Goal: Information Seeking & Learning: Find specific fact

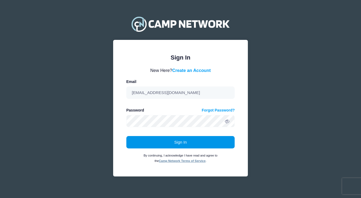
click at [194, 143] on button "Sign In" at bounding box center [180, 142] width 109 height 12
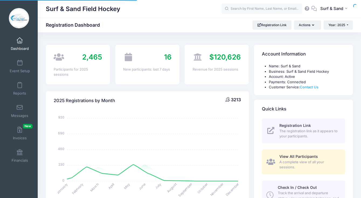
select select
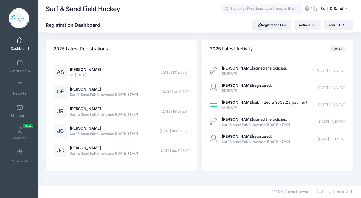
scroll to position [1293, 0]
click at [325, 21] on link "View" at bounding box center [327, 16] width 17 height 9
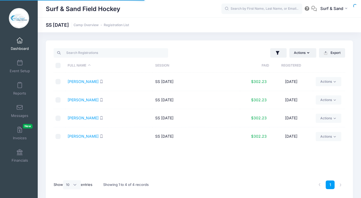
select select "10"
click at [84, 117] on link "Scurry, Ava" at bounding box center [83, 118] width 31 height 5
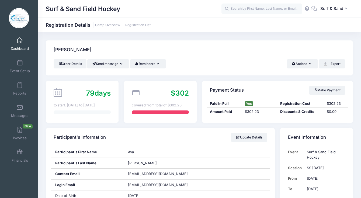
scroll to position [103, 0]
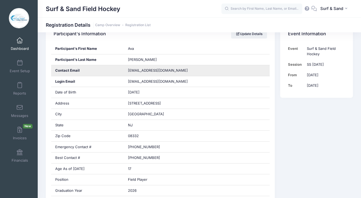
click at [182, 72] on div "avascurry2026@gmail.com" at bounding box center [197, 70] width 146 height 11
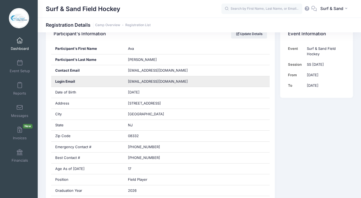
drag, startPoint x: 178, startPoint y: 81, endPoint x: 124, endPoint y: 81, distance: 53.9
click at [124, 81] on div "Login Email karenyunk@gmail.com" at bounding box center [160, 81] width 219 height 11
copy div "karenyunk@gmail.com"
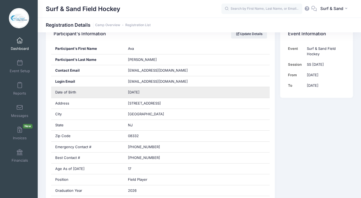
drag, startPoint x: 142, startPoint y: 95, endPoint x: 122, endPoint y: 93, distance: 20.8
click at [122, 93] on div "Date of Birth 04/13/2008" at bounding box center [160, 92] width 219 height 11
copy div "04/13/2008"
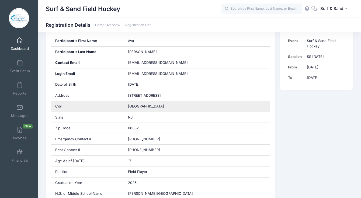
scroll to position [146, 0]
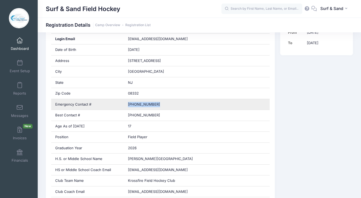
drag, startPoint x: 123, startPoint y: 105, endPoint x: 117, endPoint y: 104, distance: 5.7
click at [117, 104] on div "Emergency Contact # (609) 304-8443" at bounding box center [160, 104] width 219 height 11
copy div "[PHONE_NUMBER]"
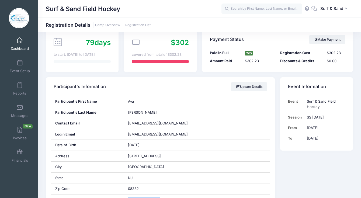
scroll to position [0, 0]
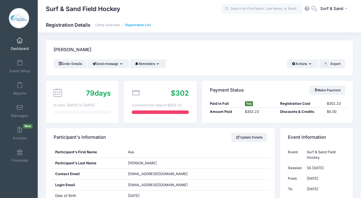
click at [143, 26] on link "Registration List" at bounding box center [137, 25] width 25 height 4
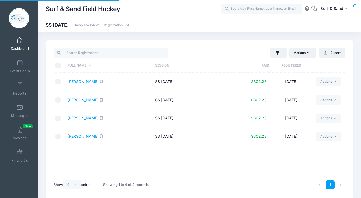
select select "10"
click at [83, 138] on link "[PERSON_NAME]" at bounding box center [83, 136] width 31 height 5
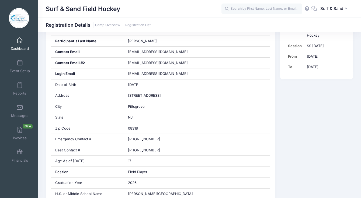
scroll to position [153, 0]
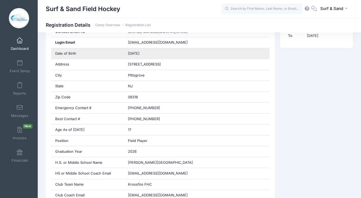
drag, startPoint x: 145, startPoint y: 54, endPoint x: 123, endPoint y: 53, distance: 21.3
click at [123, 53] on div "Date of Birth [DEMOGRAPHIC_DATA]" at bounding box center [160, 53] width 219 height 11
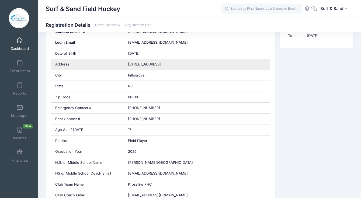
drag, startPoint x: 165, startPoint y: 68, endPoint x: 121, endPoint y: 66, distance: 44.3
click at [121, 66] on div "Address [STREET_ADDRESS]" at bounding box center [160, 64] width 219 height 11
copy div "[STREET_ADDRESS]"
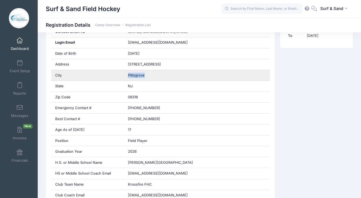
drag, startPoint x: 144, startPoint y: 75, endPoint x: 123, endPoint y: 75, distance: 21.3
click at [123, 75] on div "City Pittsgrove" at bounding box center [160, 75] width 219 height 11
copy div "Pittsgrove"
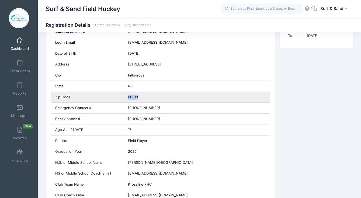
drag, startPoint x: 144, startPoint y: 98, endPoint x: 116, endPoint y: 98, distance: 28.0
click at [115, 98] on div "Zip Code 08318" at bounding box center [160, 97] width 219 height 11
copy div "08318"
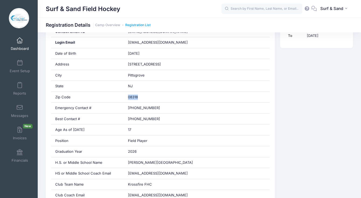
click at [148, 26] on link "Registration List" at bounding box center [137, 25] width 25 height 4
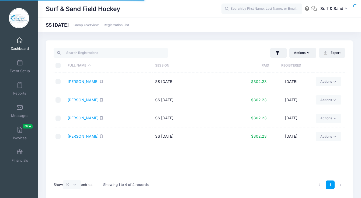
select select "10"
click at [95, 83] on link "[PERSON_NAME]" at bounding box center [83, 81] width 31 height 5
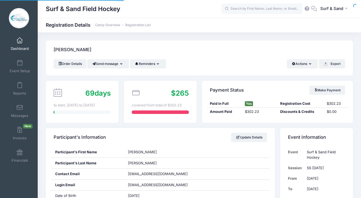
scroll to position [79, 0]
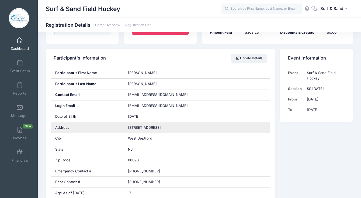
drag, startPoint x: 140, startPoint y: 126, endPoint x: 115, endPoint y: 126, distance: 25.9
click at [115, 126] on div "Address [STREET_ADDRESS]" at bounding box center [160, 127] width 219 height 11
copy div "[STREET_ADDRESS]"
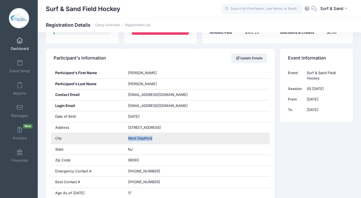
drag, startPoint x: 158, startPoint y: 136, endPoint x: 127, endPoint y: 136, distance: 31.3
click at [127, 136] on div "West Deptford" at bounding box center [197, 138] width 146 height 11
copy span "West Deptford"
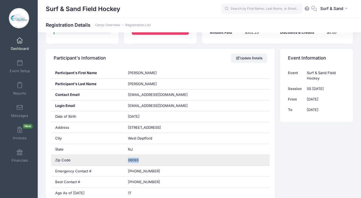
drag, startPoint x: 142, startPoint y: 160, endPoint x: 117, endPoint y: 160, distance: 24.8
click at [117, 160] on div "Zip Code 08093" at bounding box center [160, 160] width 219 height 11
copy div "08093"
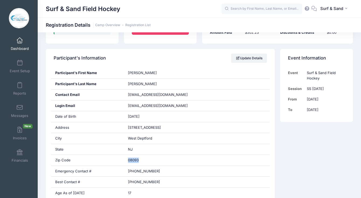
drag, startPoint x: 143, startPoint y: 23, endPoint x: 150, endPoint y: 28, distance: 8.0
click at [143, 24] on link "Registration List" at bounding box center [137, 25] width 25 height 4
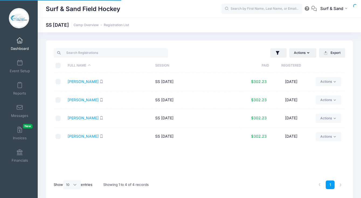
select select "10"
click at [84, 117] on link "[PERSON_NAME]" at bounding box center [83, 118] width 31 height 5
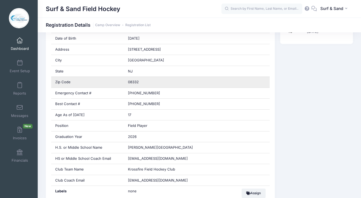
scroll to position [148, 0]
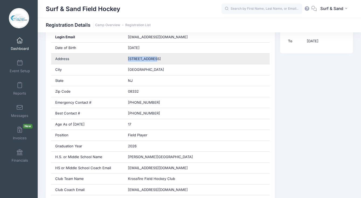
drag, startPoint x: 154, startPoint y: 58, endPoint x: 110, endPoint y: 58, distance: 44.7
click at [110, 58] on div "Address [STREET_ADDRESS]" at bounding box center [160, 59] width 219 height 11
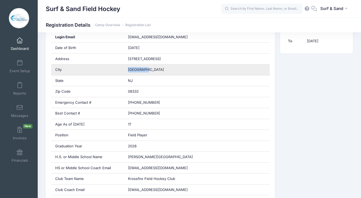
drag, startPoint x: 144, startPoint y: 72, endPoint x: 124, endPoint y: 71, distance: 20.2
click at [124, 71] on div "[GEOGRAPHIC_DATA]" at bounding box center [197, 69] width 146 height 11
copy span "[GEOGRAPHIC_DATA]"
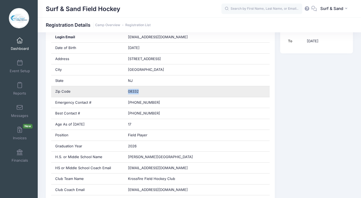
drag, startPoint x: 145, startPoint y: 89, endPoint x: 140, endPoint y: 90, distance: 5.2
click at [140, 90] on div "08332" at bounding box center [197, 91] width 146 height 11
copy span "08332"
